Goal: Information Seeking & Learning: Learn about a topic

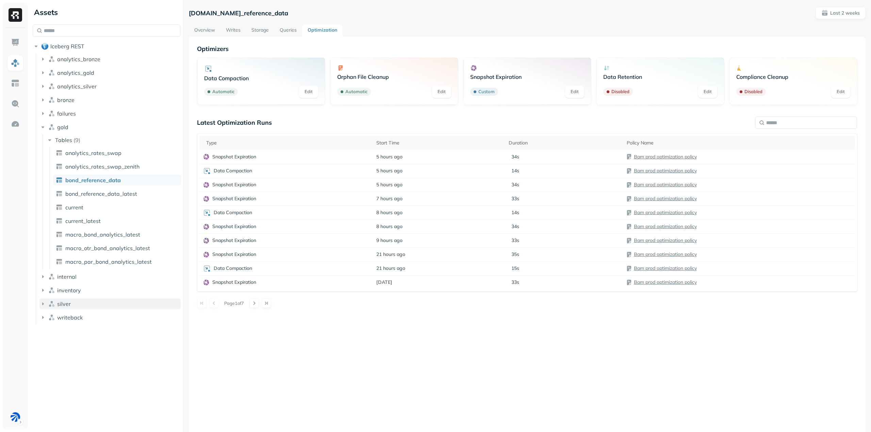
click at [63, 309] on button "silver" at bounding box center [109, 304] width 141 height 11
click at [76, 315] on p "( 4 )" at bounding box center [76, 317] width 7 height 7
click at [91, 358] on link "current" at bounding box center [117, 357] width 128 height 11
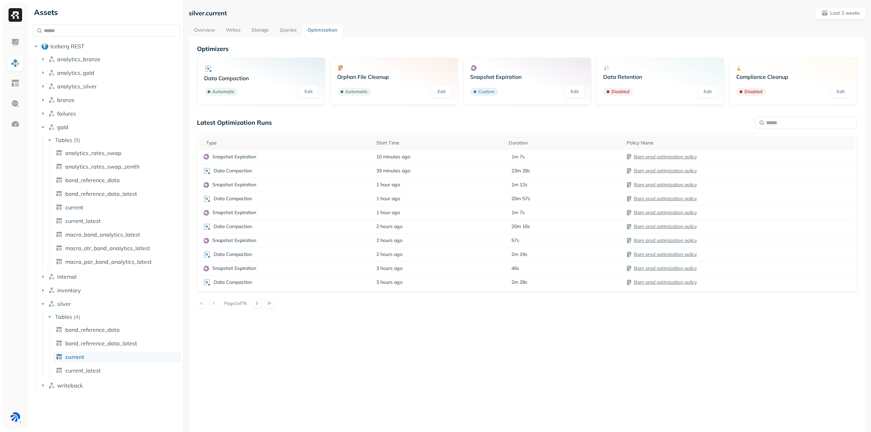
click at [240, 35] on link "Writes" at bounding box center [233, 30] width 26 height 12
click at [259, 31] on link "Storage" at bounding box center [260, 30] width 28 height 12
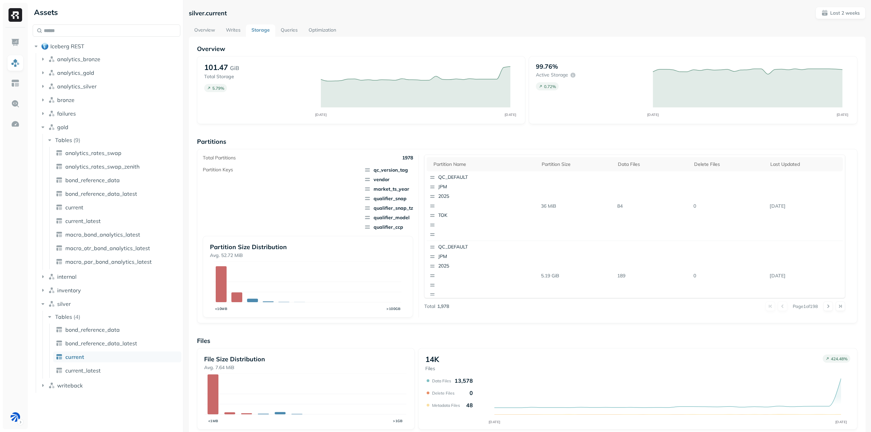
click at [424, 160] on div "Partition name Partition size Data Files Delete Files Last updated QC_DEFAULT J…" at bounding box center [634, 227] width 421 height 144
click at [843, 11] on p "Last 2 weeks" at bounding box center [845, 13] width 30 height 6
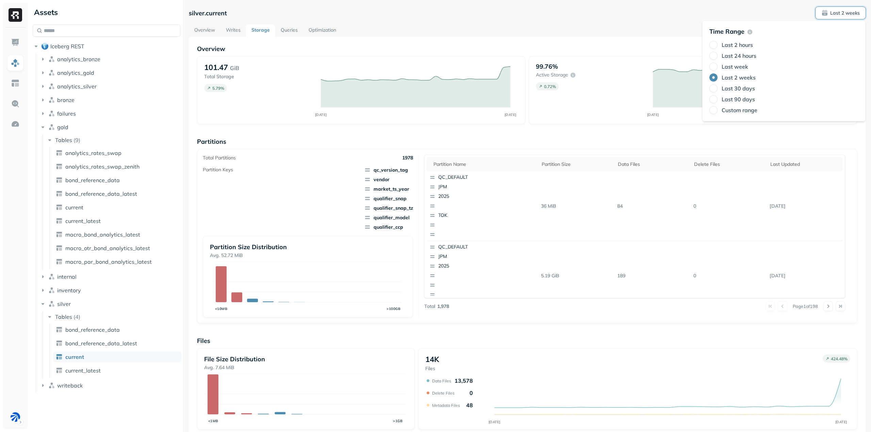
click at [734, 55] on label "Last 24 hours" at bounding box center [739, 55] width 35 height 7
click at [718, 55] on button "Last 24 hours" at bounding box center [713, 56] width 8 height 8
click at [852, 180] on div "Total Partitions 1978 Partition Keys qc_version_tag vendor market_ts_year quali…" at bounding box center [527, 236] width 660 height 175
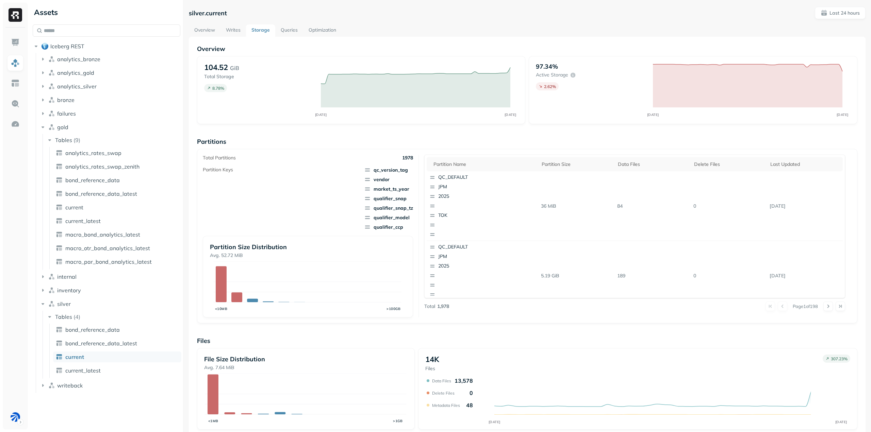
scroll to position [94, 0]
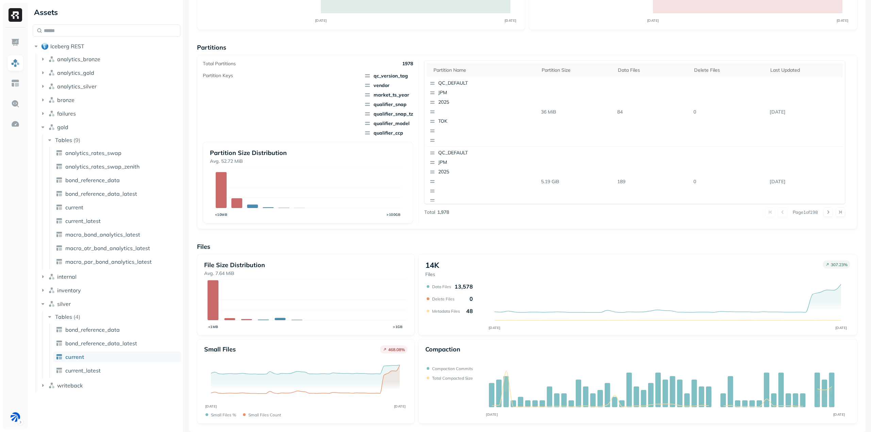
click at [854, 342] on div "Compaction OCT 13 OCT 14 Compaction commits Total compacted size" at bounding box center [637, 381] width 439 height 85
click at [419, 231] on div "Overview 104.52 GiB Total Storage 8.78 % OCT 13 OCT 14 97.34% Active storage 2.…" at bounding box center [527, 188] width 660 height 474
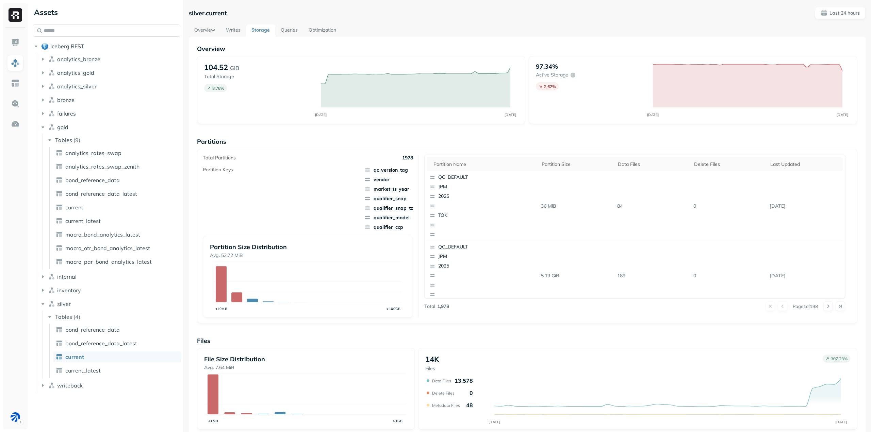
click at [328, 28] on link "Optimization" at bounding box center [322, 30] width 38 height 12
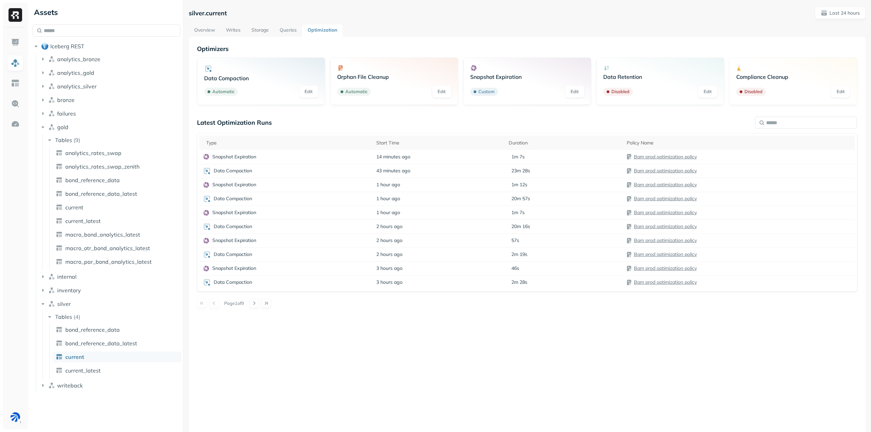
click at [504, 39] on div "Optimizers Data Compaction Automatic Edit Orphan File Cleanup Automatic Edit Sn…" at bounding box center [527, 253] width 677 height 432
click at [234, 171] on p "Data Compaction" at bounding box center [233, 171] width 38 height 6
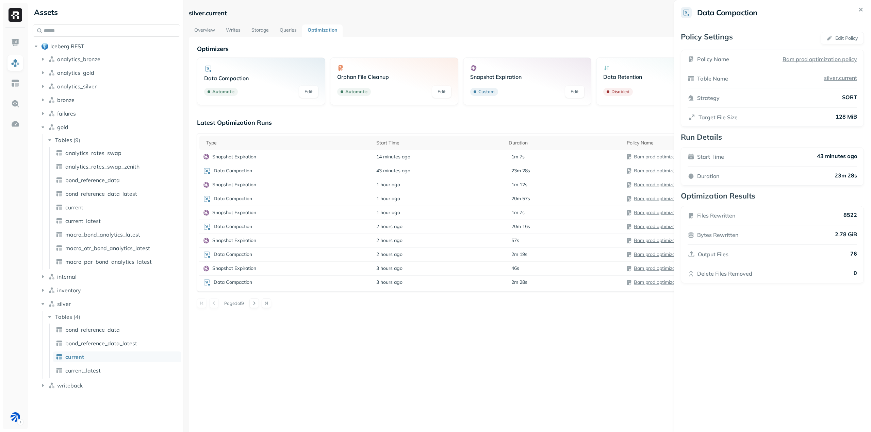
click at [640, 342] on html "Assets Iceberg REST analytics_bronze analytics_gold analytics_silver bronze fai…" at bounding box center [435, 216] width 871 height 432
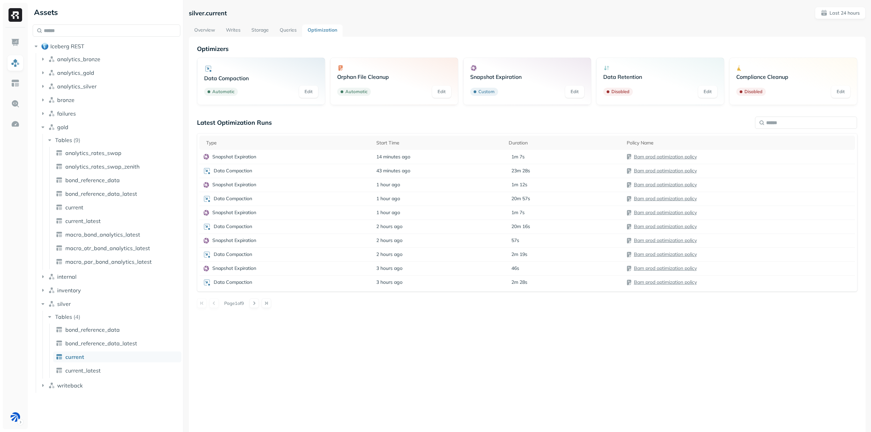
click at [254, 30] on link "Storage" at bounding box center [260, 30] width 28 height 12
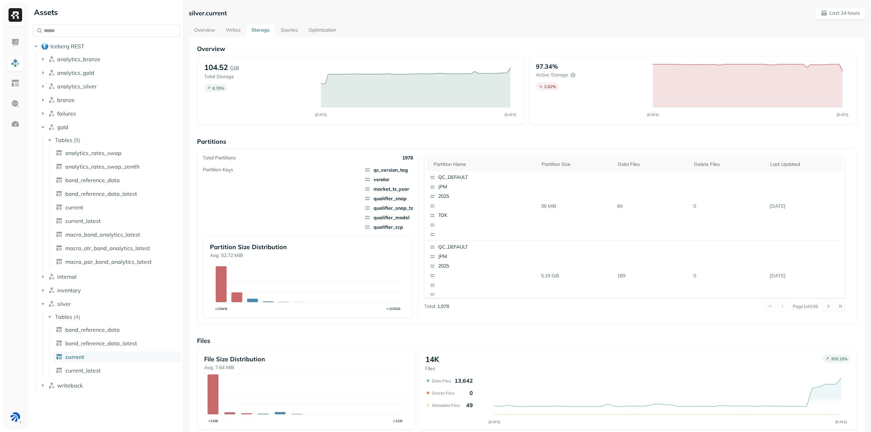
click at [306, 30] on link "Optimization" at bounding box center [322, 30] width 38 height 12
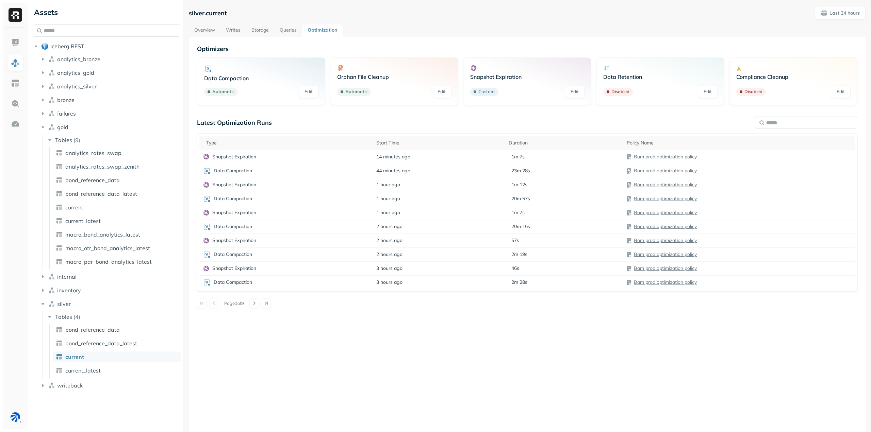
click at [376, 340] on div "Optimizers Data Compaction Automatic Edit Orphan File Cleanup Automatic Edit Sn…" at bounding box center [527, 253] width 677 height 432
drag, startPoint x: 263, startPoint y: 31, endPoint x: 270, endPoint y: 31, distance: 7.2
click at [263, 31] on link "Storage" at bounding box center [260, 30] width 28 height 12
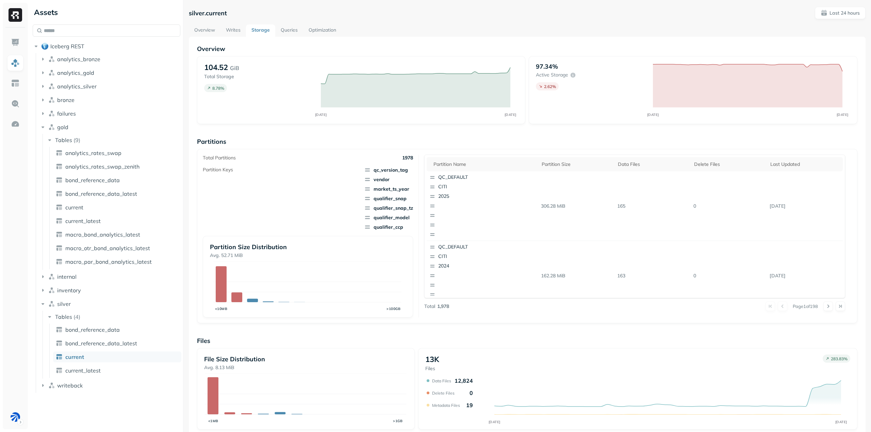
click at [316, 24] on div "silver.current Last 24 hours Overview Writes Storage Queries Optimization Overv…" at bounding box center [527, 267] width 677 height 520
click at [315, 32] on link "Optimization" at bounding box center [322, 30] width 38 height 12
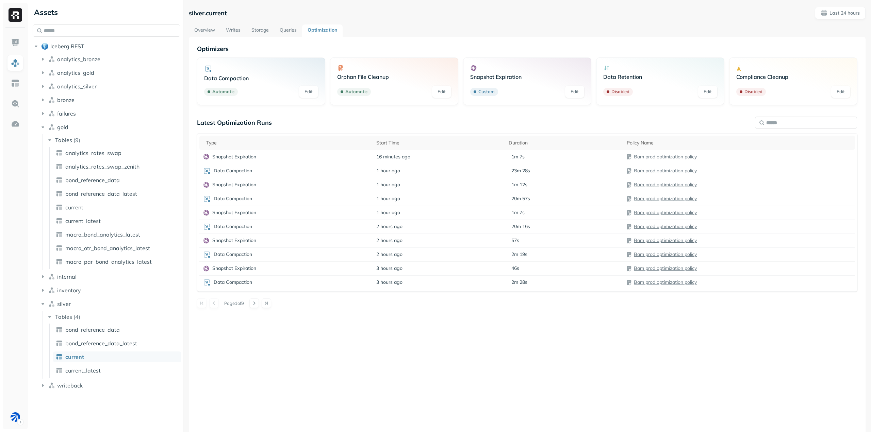
click at [210, 30] on link "Overview" at bounding box center [205, 30] width 32 height 12
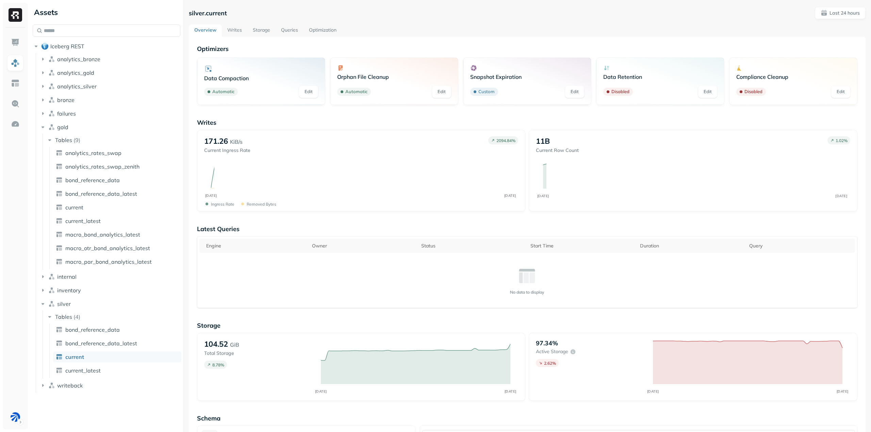
click at [258, 32] on link "Storage" at bounding box center [261, 30] width 28 height 12
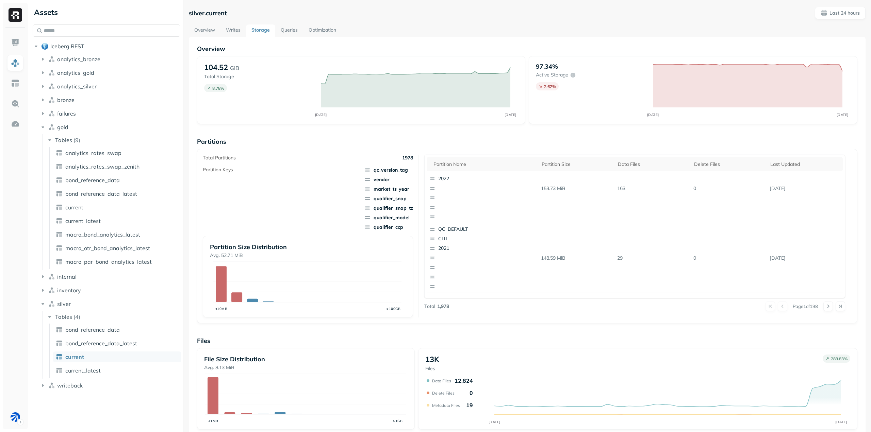
click at [305, 31] on link "Optimization" at bounding box center [322, 30] width 38 height 12
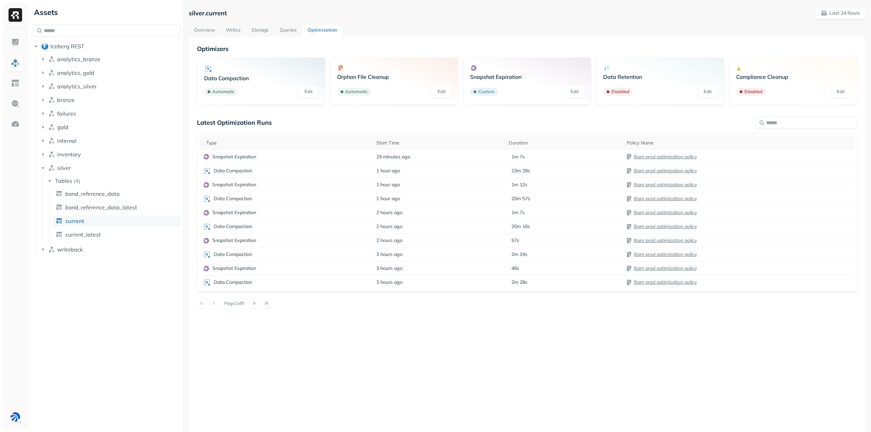
click at [358, 336] on div "Optimizers Data Compaction Automatic Edit Orphan File Cleanup Automatic Edit Sn…" at bounding box center [527, 253] width 677 height 432
click at [370, 330] on div "Optimizers Data Compaction Automatic Edit Orphan File Cleanup Automatic Edit Sn…" at bounding box center [527, 253] width 677 height 432
click at [265, 29] on link "Storage" at bounding box center [260, 30] width 28 height 12
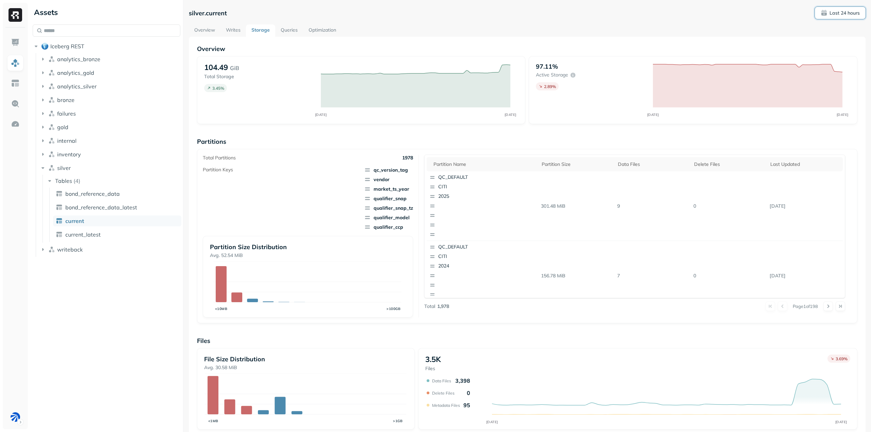
click at [833, 12] on p "Last 24 hours" at bounding box center [845, 13] width 30 height 6
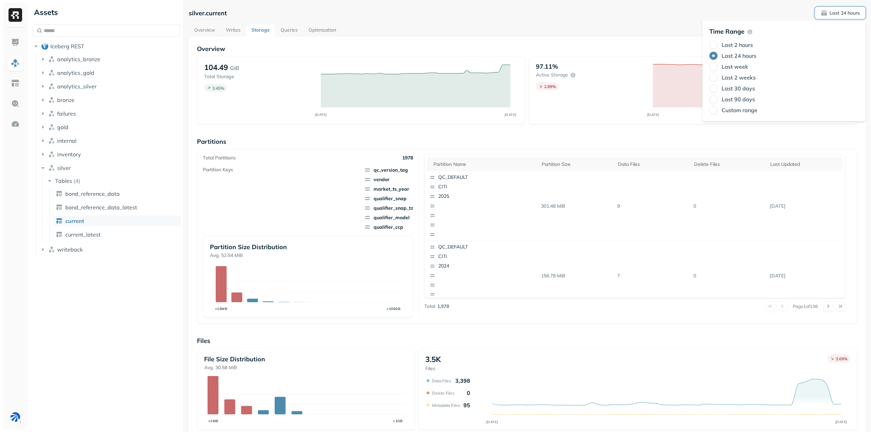
click at [714, 12] on div "silver.current Last 24 hours" at bounding box center [527, 13] width 677 height 12
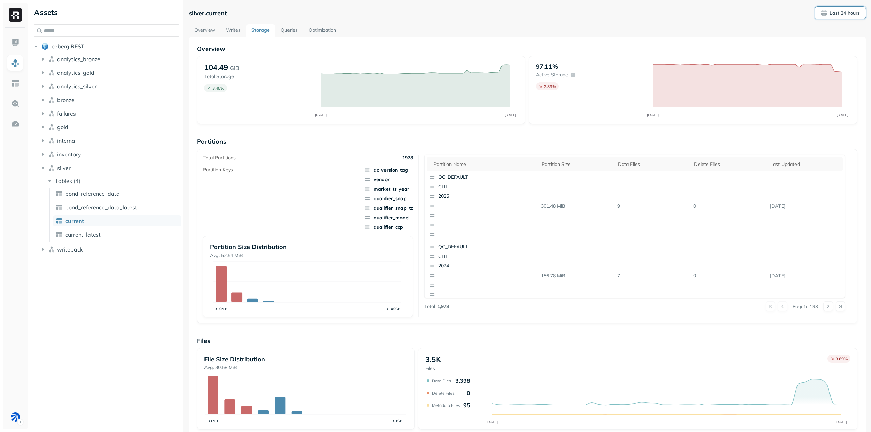
click at [834, 12] on p "Last 24 hours" at bounding box center [845, 13] width 30 height 6
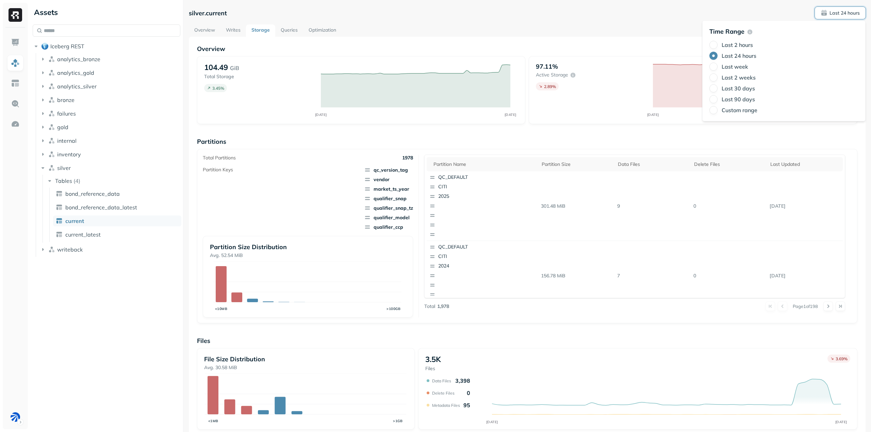
click at [676, 16] on div "silver.current Last 24 hours" at bounding box center [527, 13] width 677 height 12
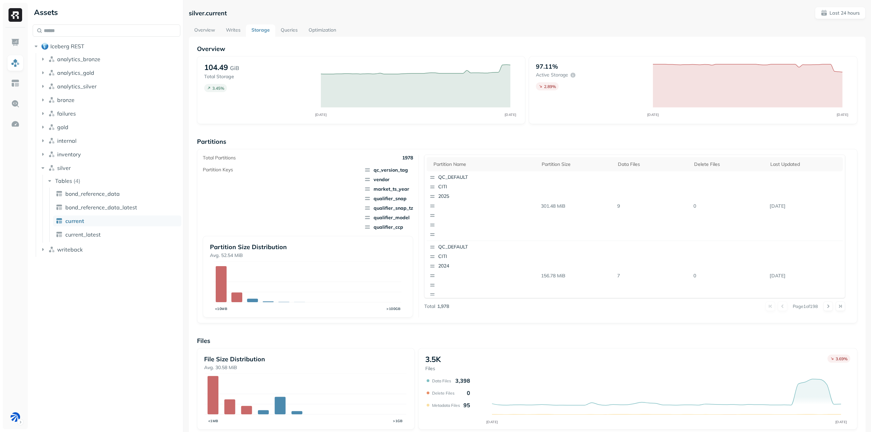
click at [315, 30] on link "Optimization" at bounding box center [322, 30] width 38 height 12
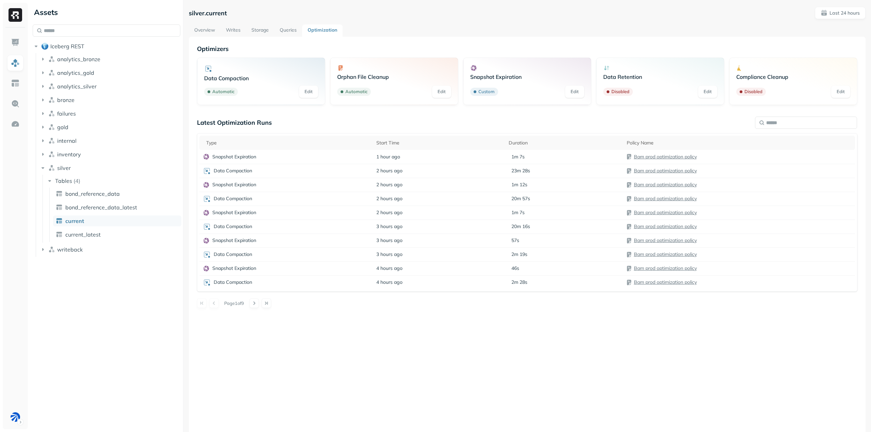
click at [424, 332] on div "Optimizers Data Compaction Automatic Edit Orphan File Cleanup Automatic Edit Sn…" at bounding box center [527, 253] width 677 height 432
click at [261, 304] on button at bounding box center [257, 304] width 10 height 10
click at [214, 305] on button at bounding box center [214, 304] width 10 height 10
click at [214, 305] on div at bounding box center [208, 304] width 22 height 10
click at [258, 30] on link "Storage" at bounding box center [260, 30] width 28 height 12
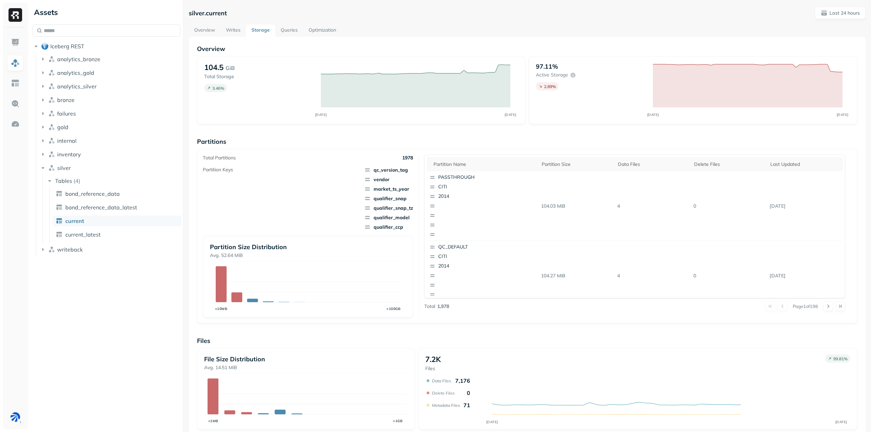
scroll to position [94, 0]
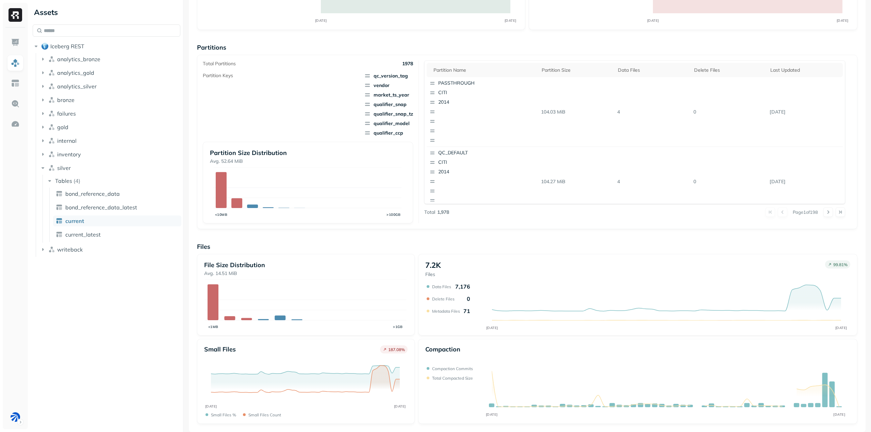
click at [845, 232] on div "Overview 104.5 GiB Total Storage 3.46 % OCT [DATE] 97.11% Active storage 2.89 %…" at bounding box center [527, 188] width 660 height 474
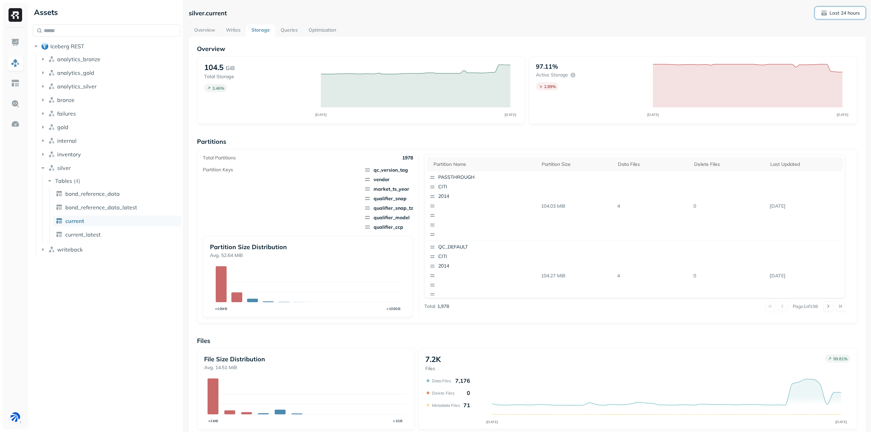
click at [837, 14] on p "Last 24 hours" at bounding box center [845, 13] width 30 height 6
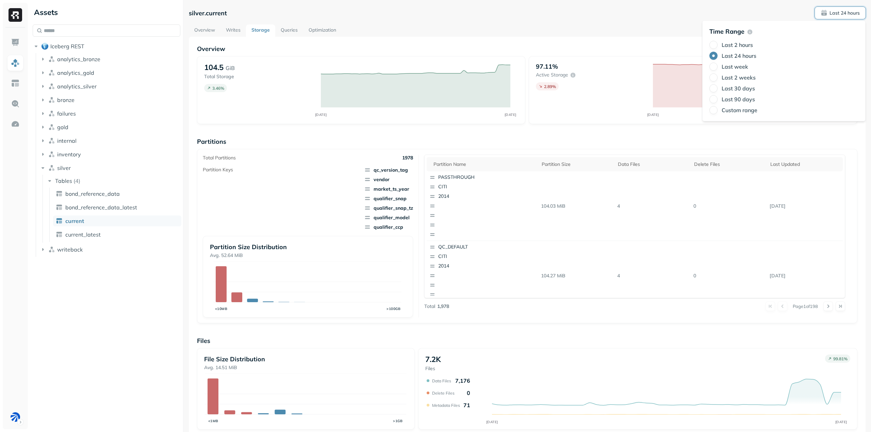
click at [739, 46] on label "Last 2 hours" at bounding box center [737, 45] width 31 height 7
click at [718, 46] on button "Last 2 hours" at bounding box center [713, 45] width 8 height 8
click at [852, 284] on div "Total Partitions 1978 Partition Keys qc_version_tag vendor market_ts_year quali…" at bounding box center [527, 236] width 660 height 175
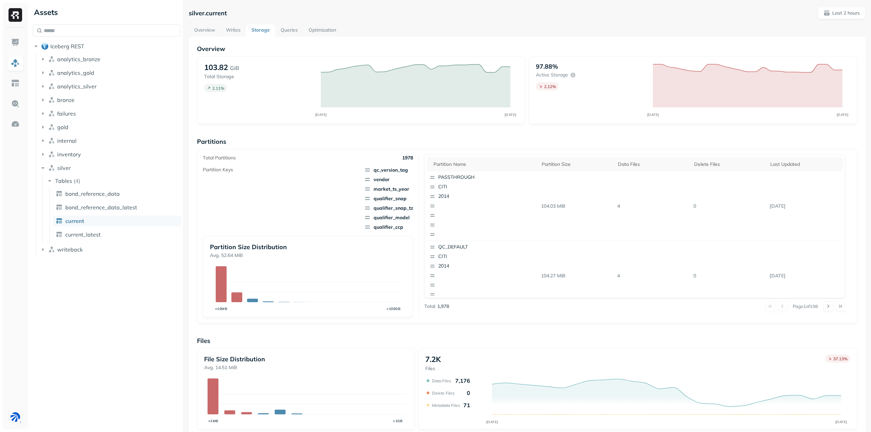
click at [309, 31] on link "Optimization" at bounding box center [322, 30] width 38 height 12
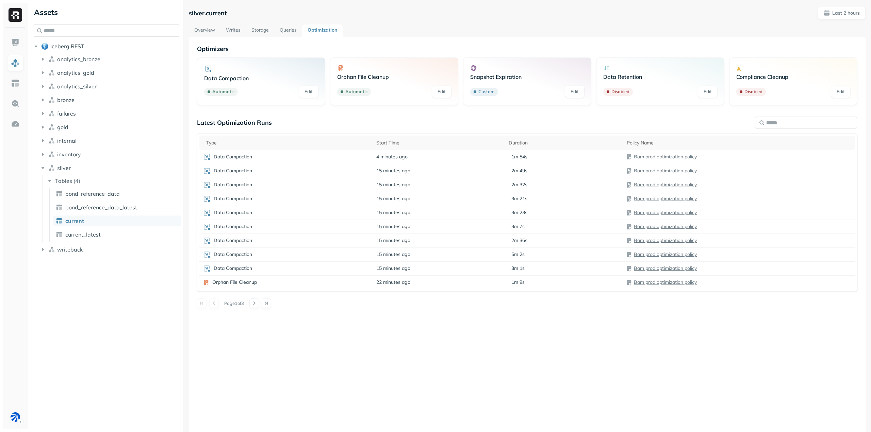
click at [378, 371] on div "Optimizers Data Compaction Automatic Edit Orphan File Cleanup Automatic Edit Sn…" at bounding box center [527, 253] width 677 height 432
click at [256, 28] on link "Storage" at bounding box center [260, 30] width 28 height 12
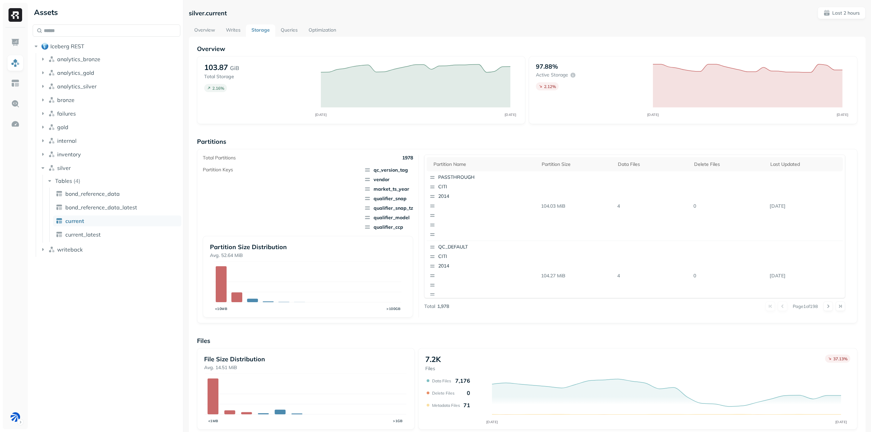
click at [316, 26] on link "Optimization" at bounding box center [322, 30] width 38 height 12
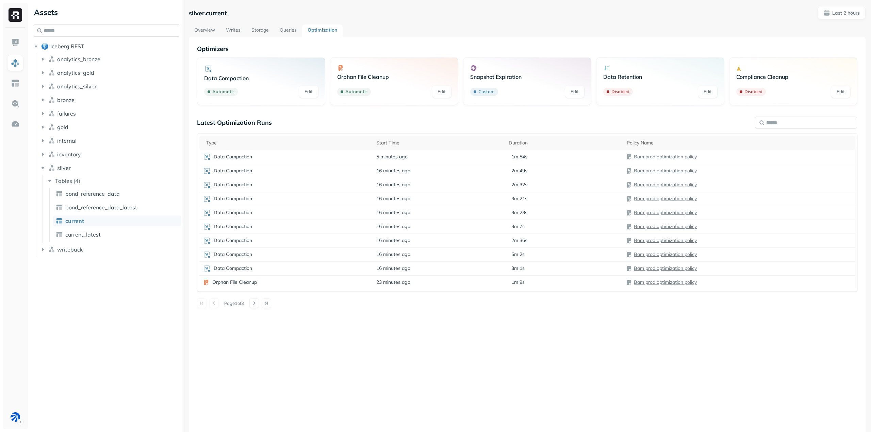
click at [254, 29] on link "Storage" at bounding box center [260, 30] width 28 height 12
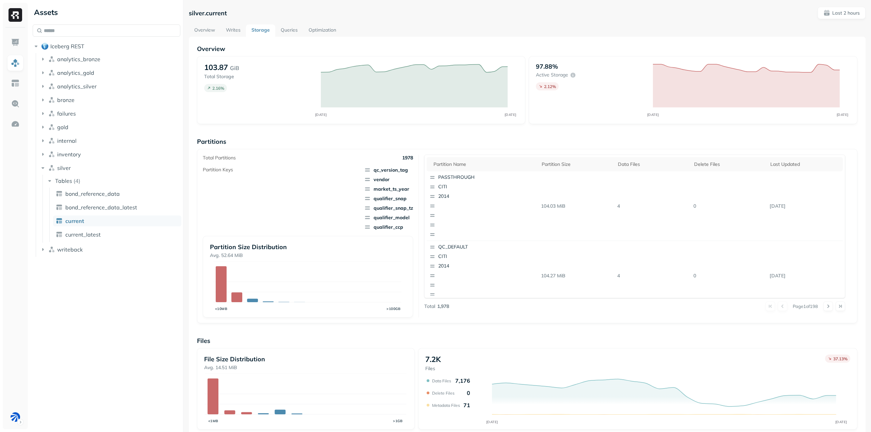
scroll to position [94, 0]
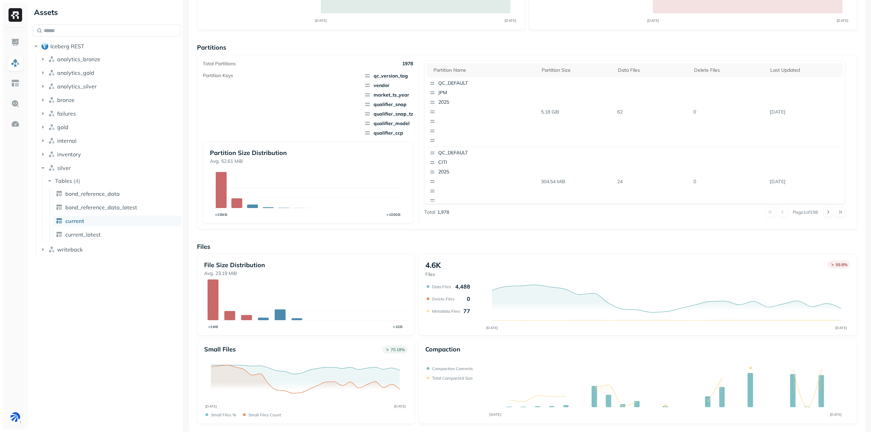
click at [560, 225] on div "Total Partitions 1978 Partition Keys qc_version_tag vendor market_ts_year quali…" at bounding box center [527, 142] width 660 height 175
